Goal: Task Accomplishment & Management: Use online tool/utility

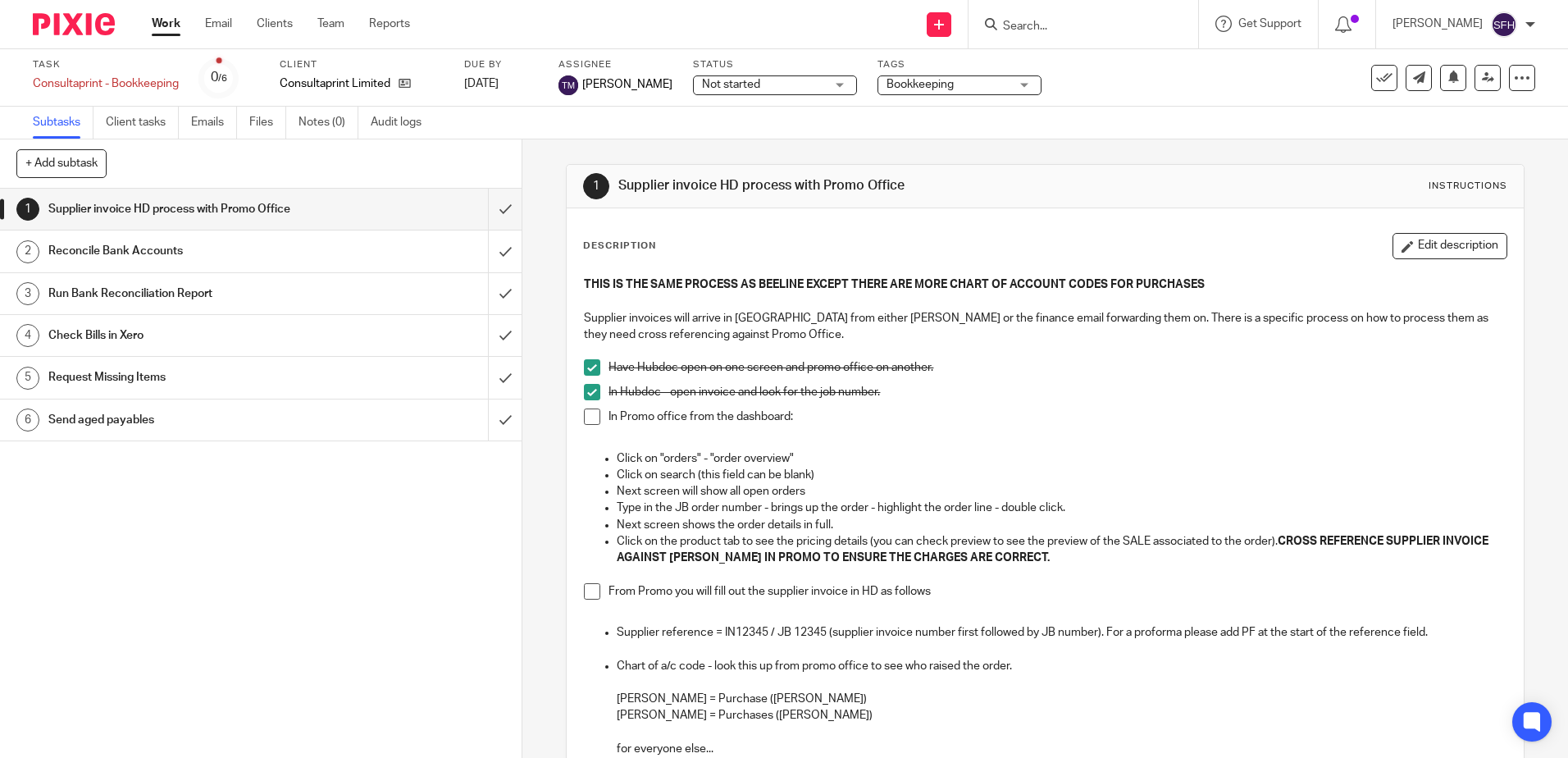
click at [595, 422] on span at bounding box center [592, 417] width 16 height 16
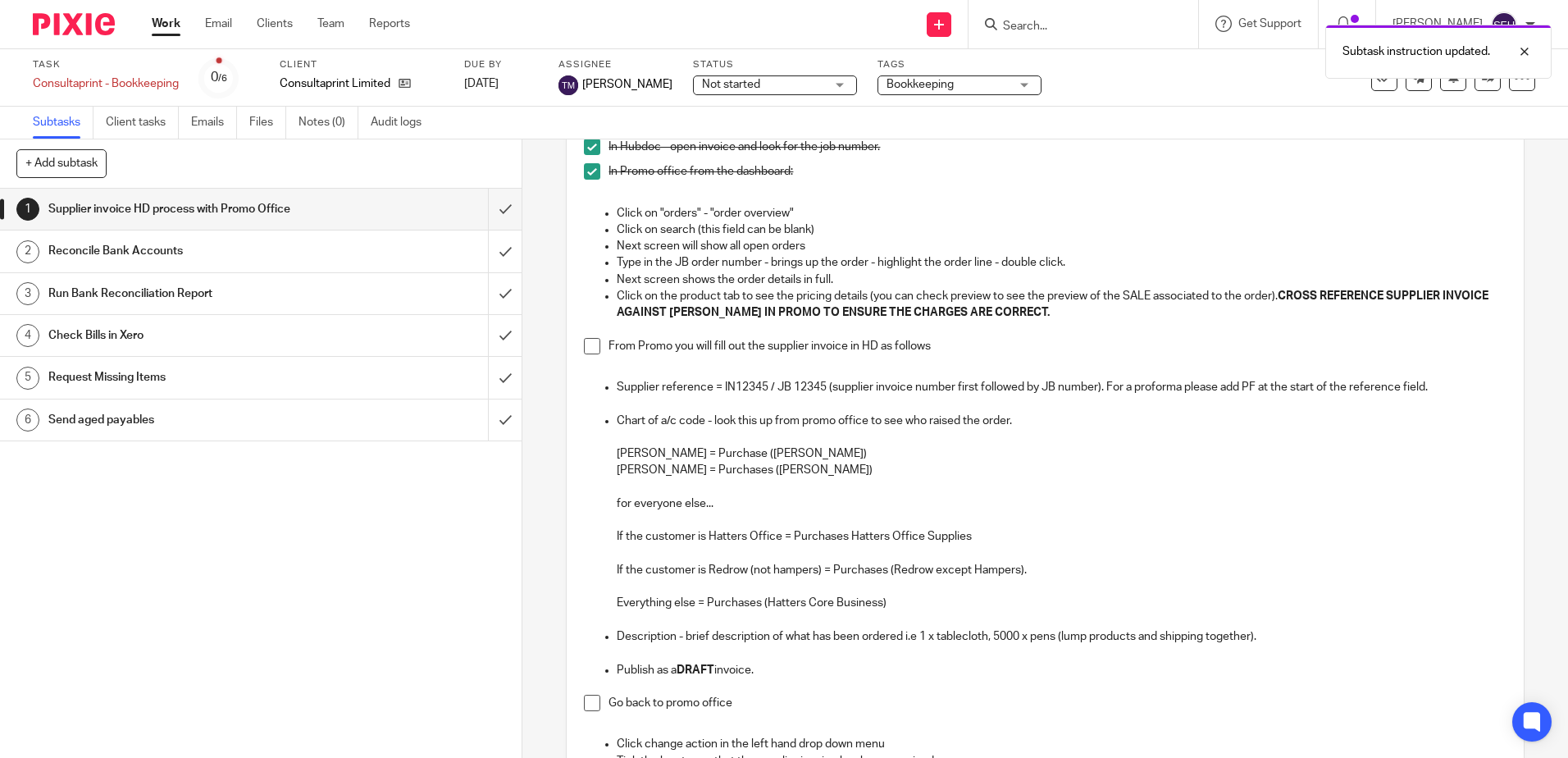
scroll to position [246, 0]
click at [584, 348] on span at bounding box center [592, 345] width 16 height 16
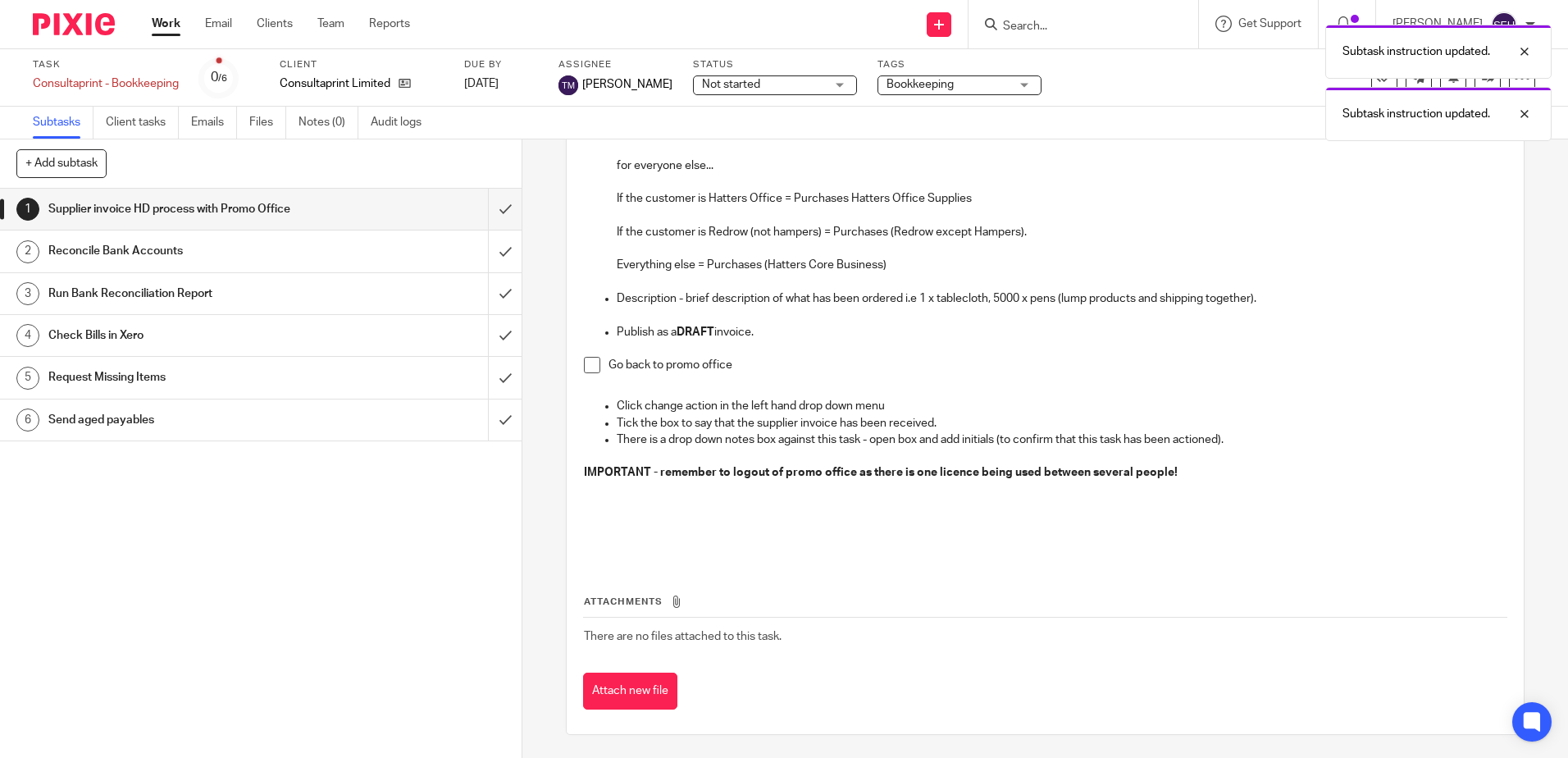
scroll to position [584, 0]
click at [590, 365] on span at bounding box center [592, 363] width 16 height 16
click at [498, 217] on input "submit" at bounding box center [260, 209] width 522 height 41
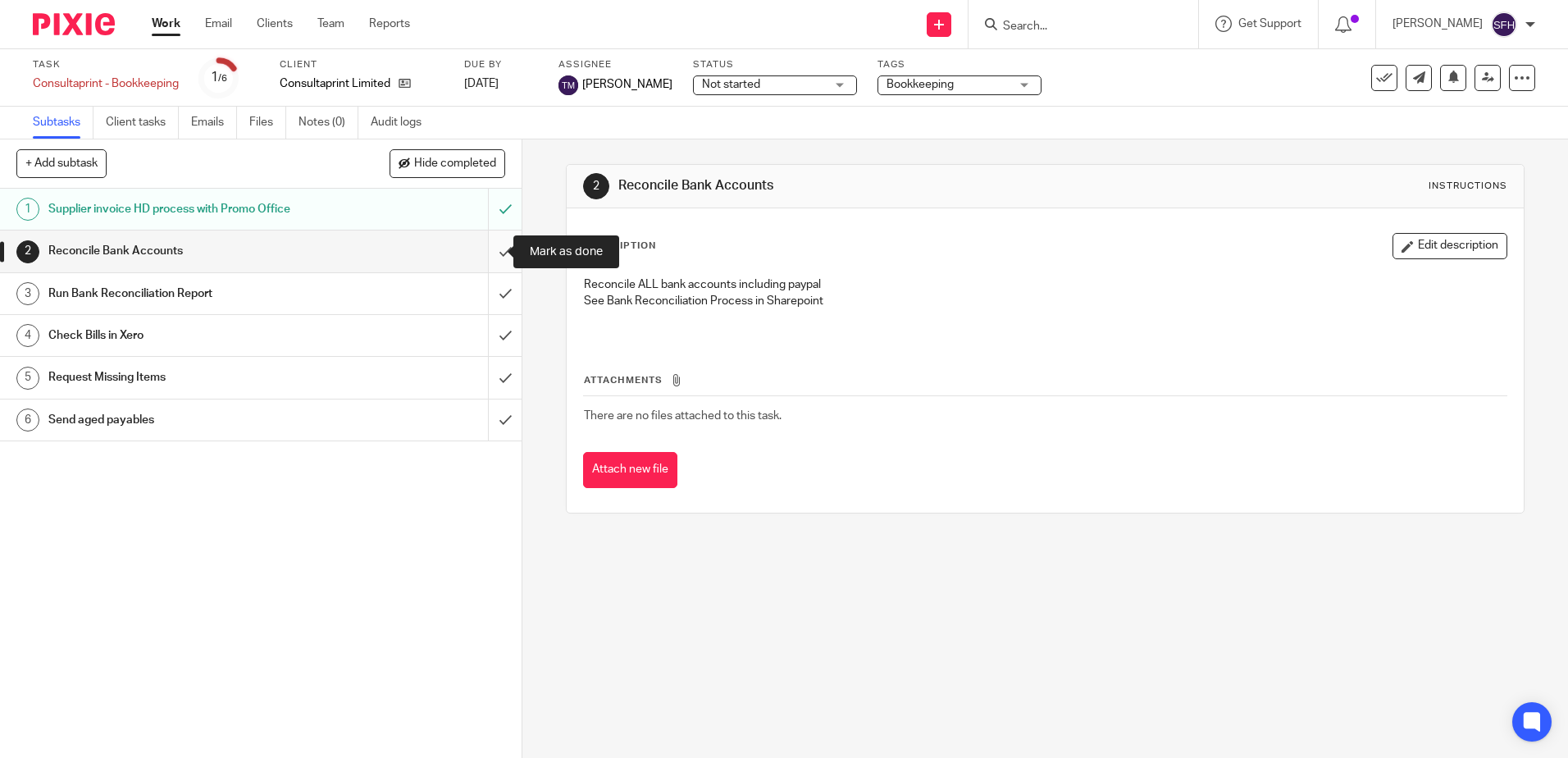
click at [483, 258] on input "submit" at bounding box center [260, 251] width 522 height 41
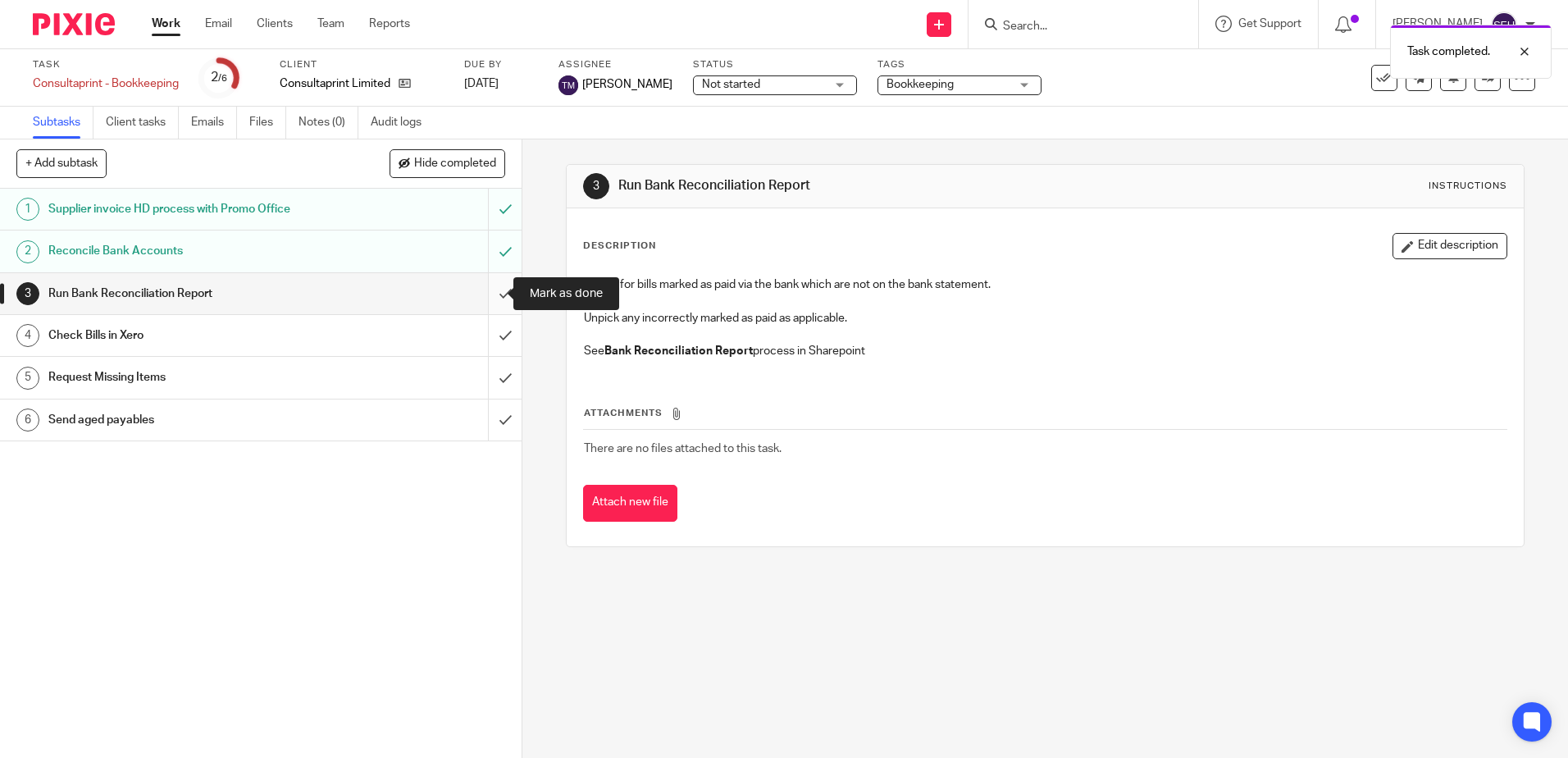
click at [488, 299] on input "submit" at bounding box center [260, 293] width 522 height 41
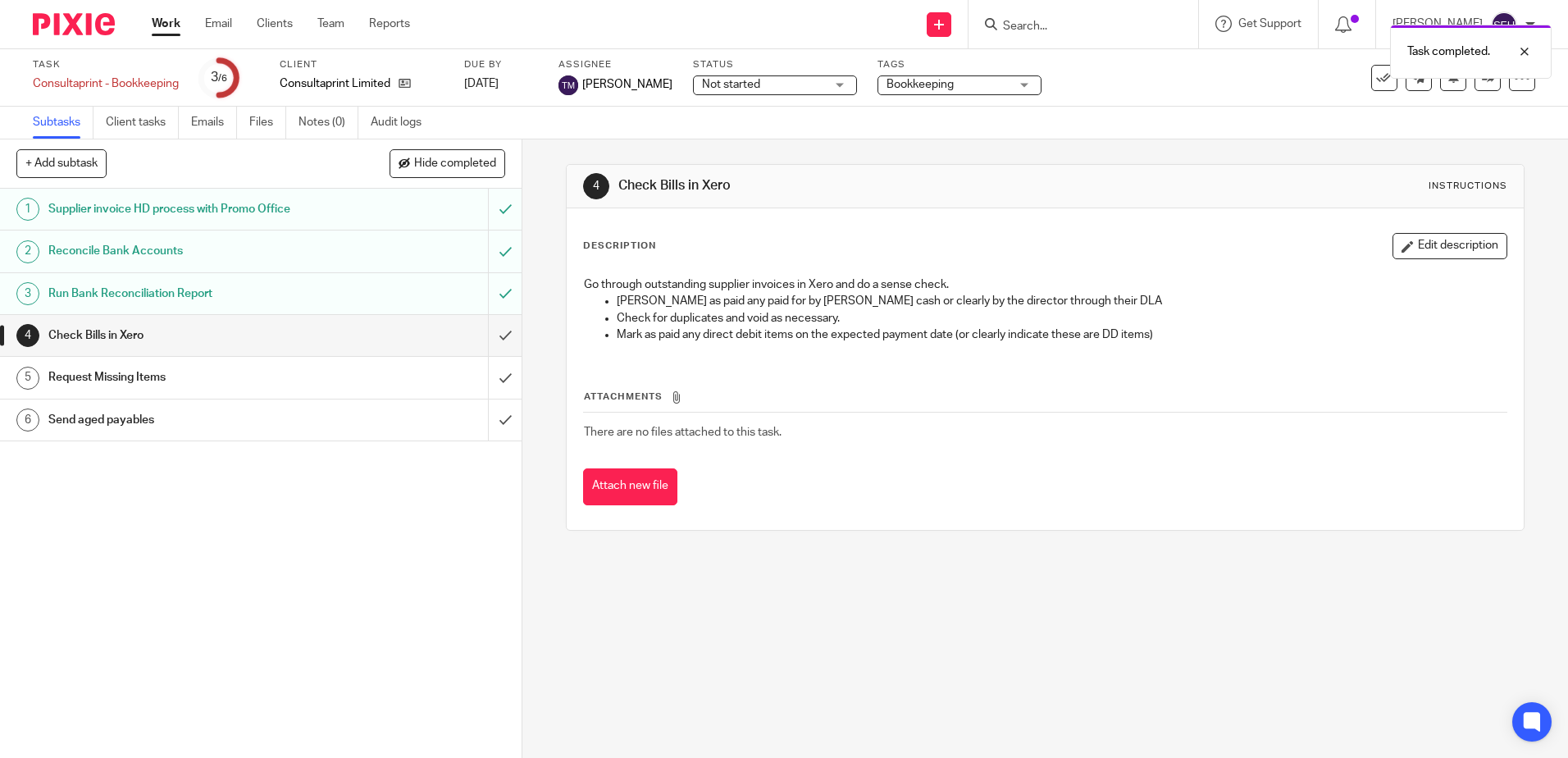
click at [170, 25] on link "Work" at bounding box center [166, 23] width 29 height 16
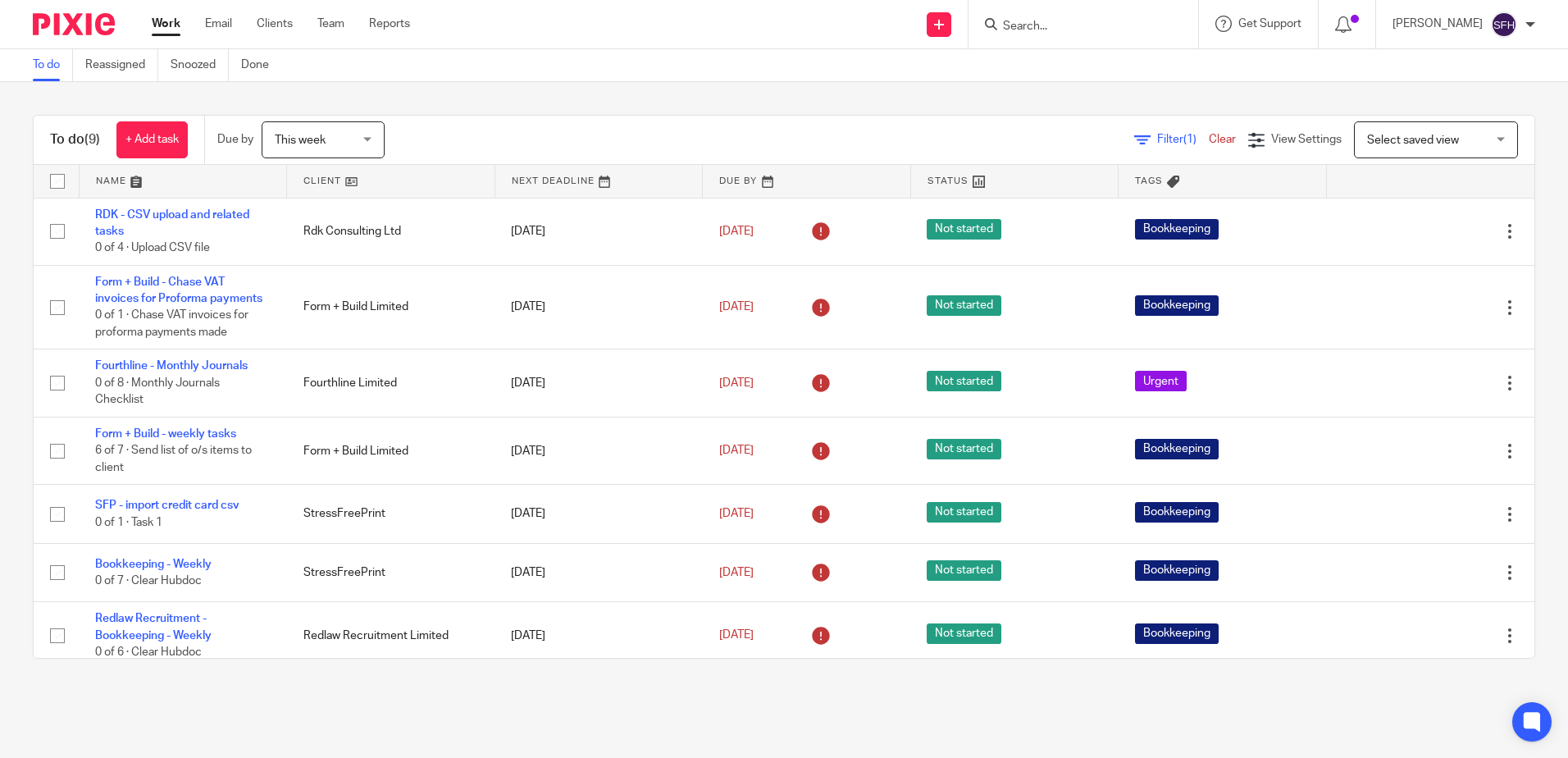
click at [401, 181] on link at bounding box center [391, 181] width 207 height 33
